Goal: Use online tool/utility

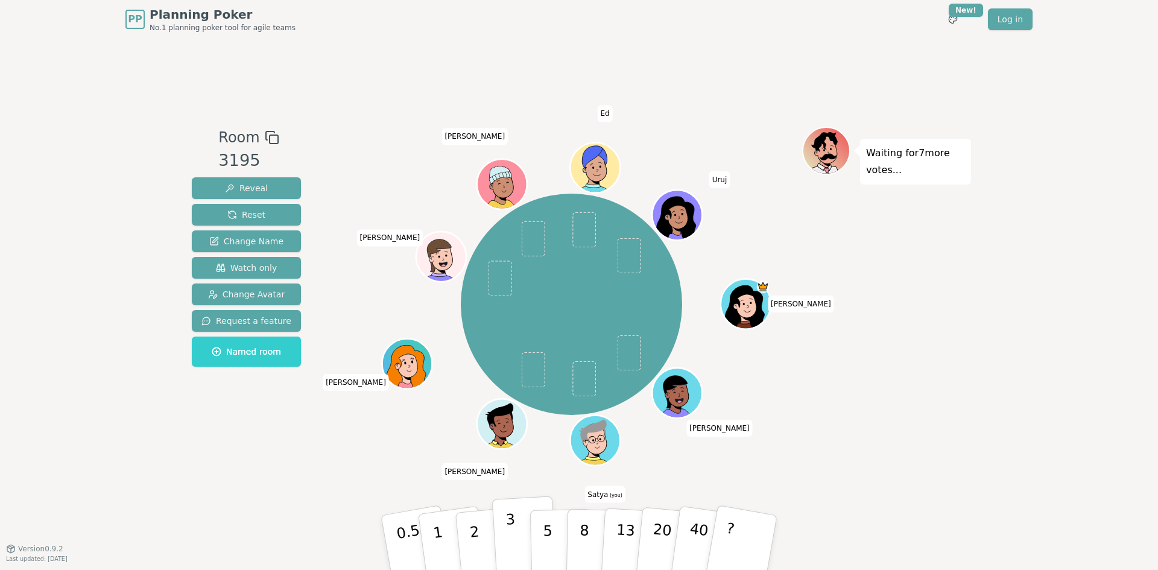
click at [515, 537] on button "3" at bounding box center [525, 543] width 66 height 94
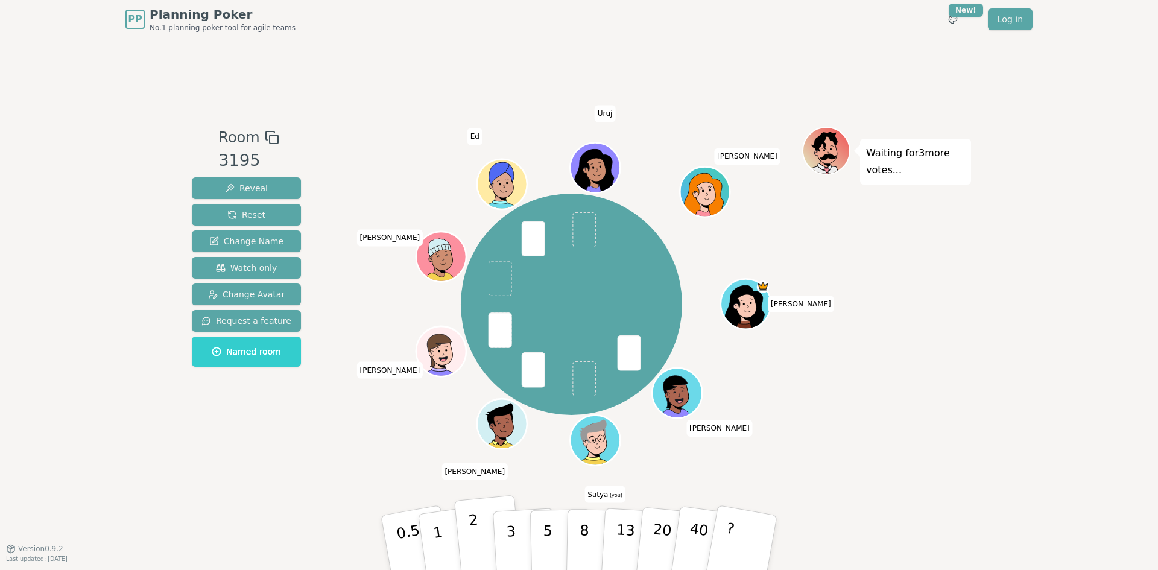
click at [485, 536] on button "2" at bounding box center [488, 543] width 69 height 96
drag, startPoint x: 435, startPoint y: 538, endPoint x: 394, endPoint y: 516, distance: 46.4
click at [434, 538] on p "1" at bounding box center [442, 557] width 18 height 66
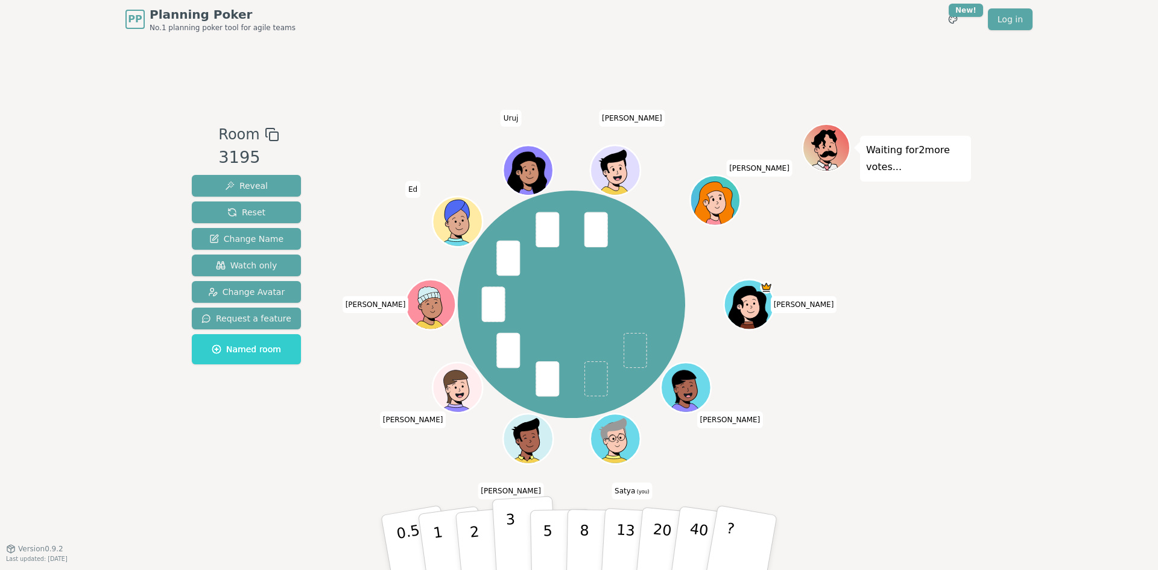
click at [501, 540] on button "3" at bounding box center [525, 543] width 66 height 94
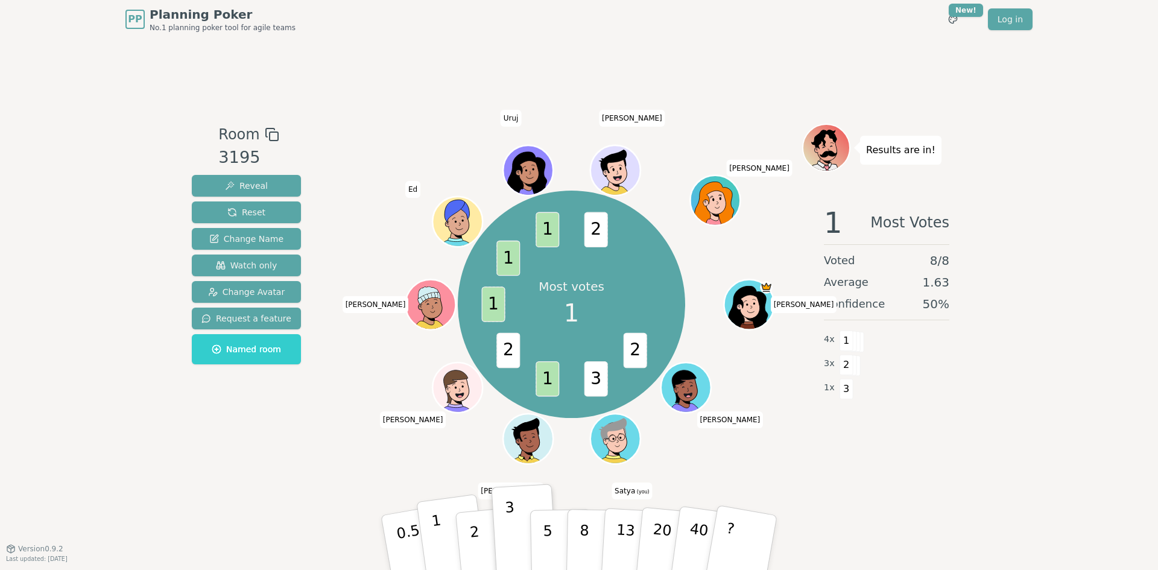
click at [449, 534] on button "1" at bounding box center [452, 543] width 72 height 98
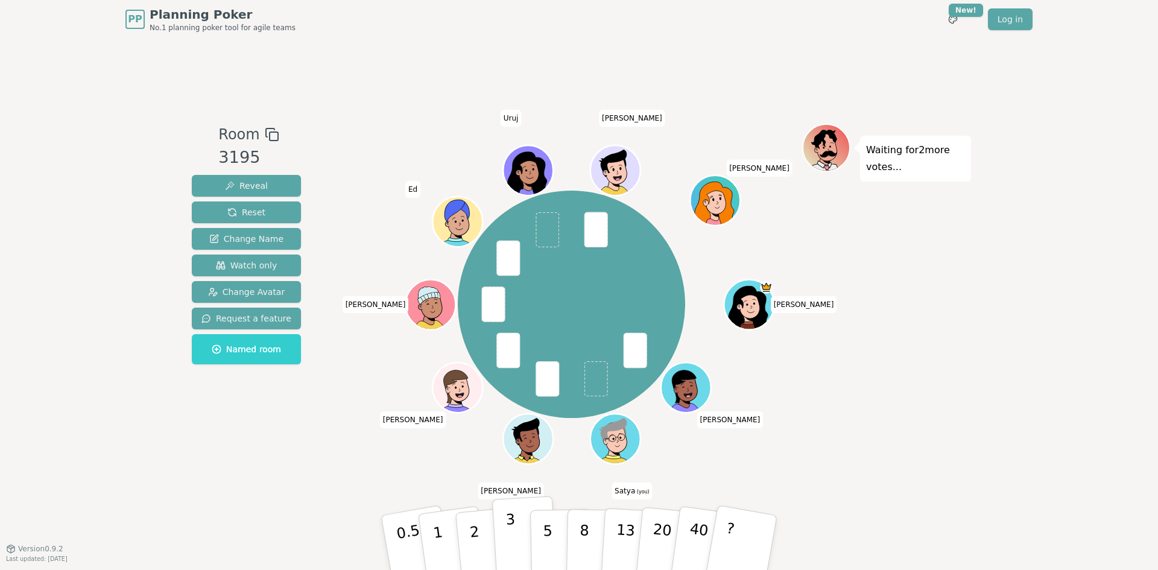
click at [509, 536] on p "3" at bounding box center [512, 544] width 13 height 66
click at [481, 539] on button "2" at bounding box center [488, 543] width 69 height 96
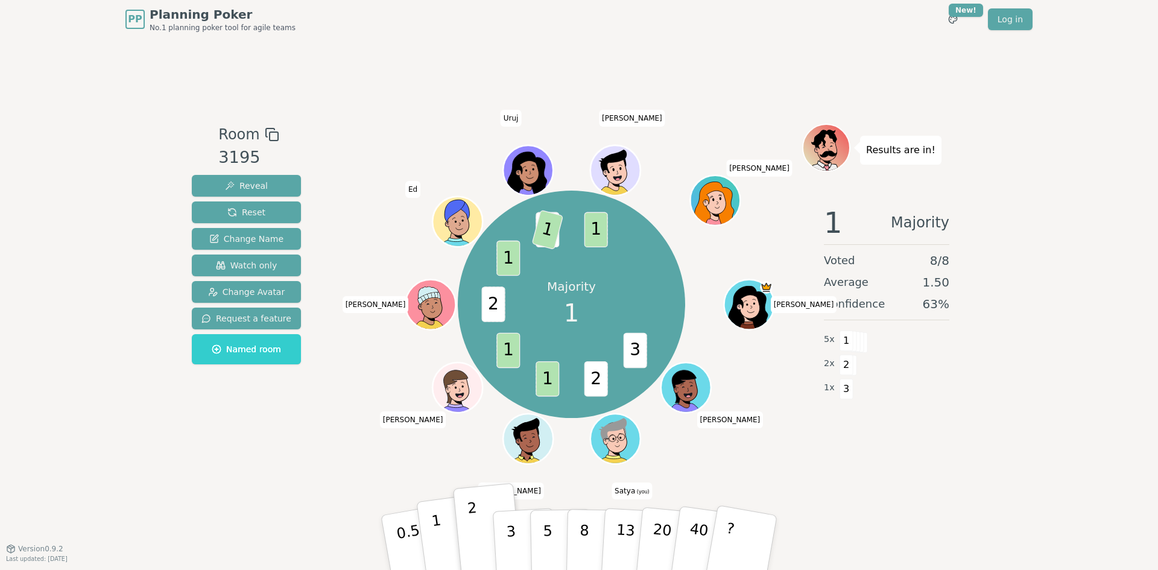
click at [430, 529] on button "1" at bounding box center [452, 543] width 72 height 98
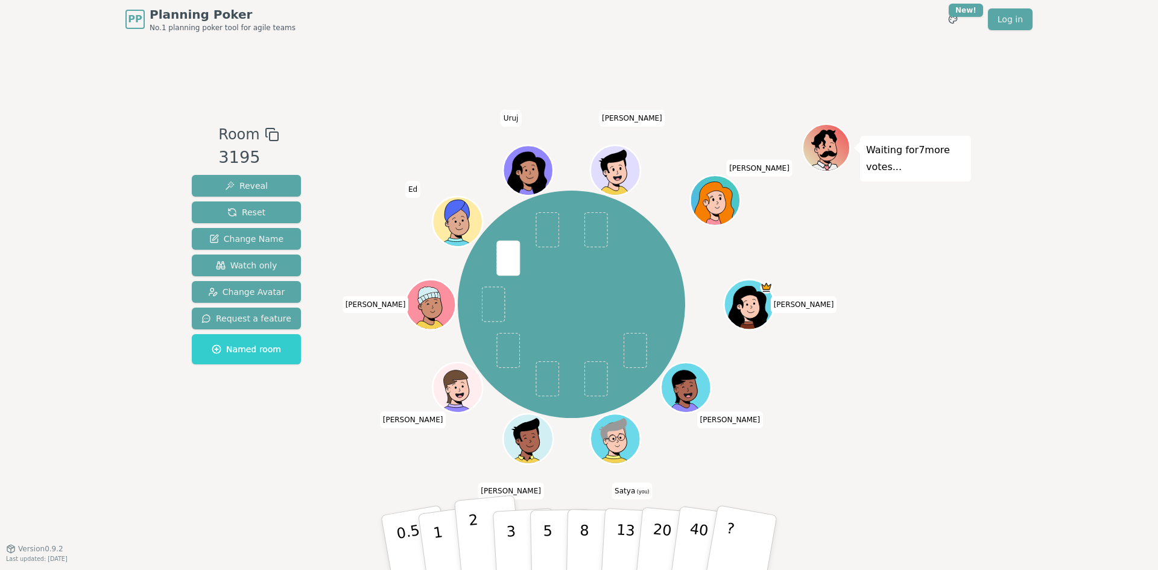
click at [476, 553] on p "2" at bounding box center [476, 545] width 16 height 66
